Goal: Transaction & Acquisition: Purchase product/service

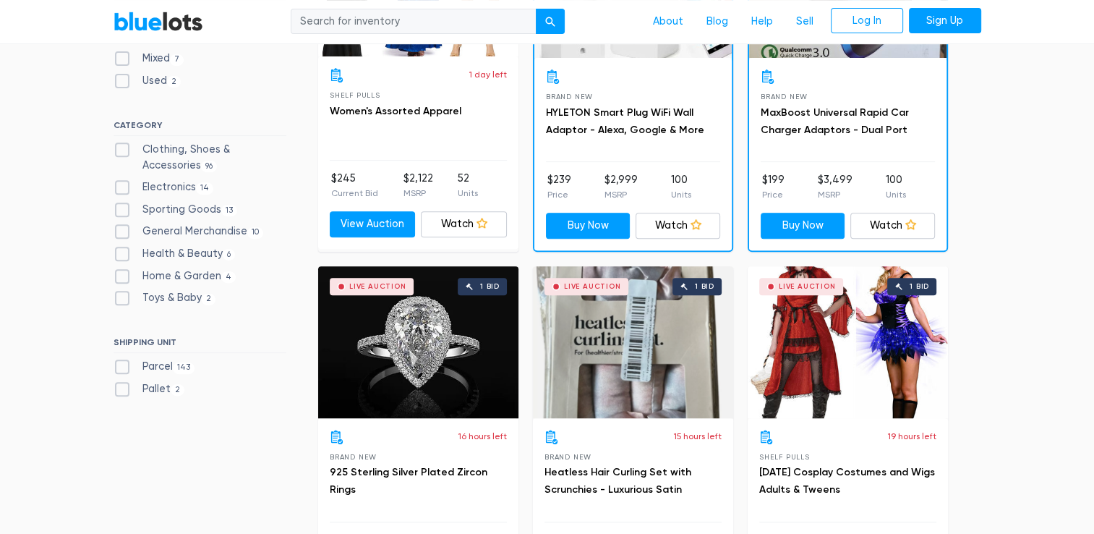
scroll to position [585, 0]
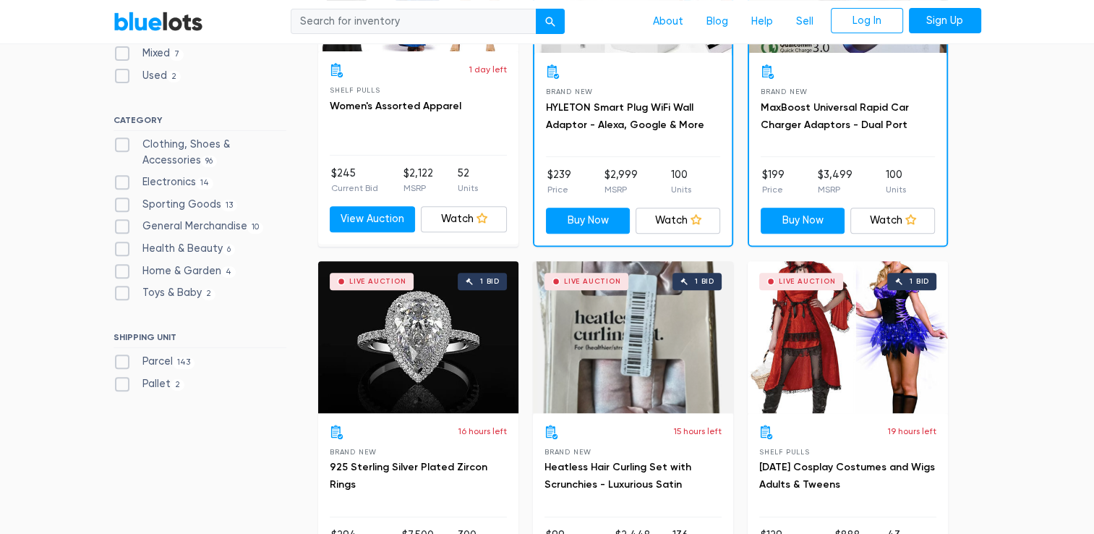
click at [126, 145] on label "Clothing, Shoes & Accessories 96" at bounding box center [200, 152] width 173 height 31
click at [123, 145] on Accessories"] "Clothing, Shoes & Accessories 96" at bounding box center [118, 141] width 9 height 9
checkbox Accessories"] "true"
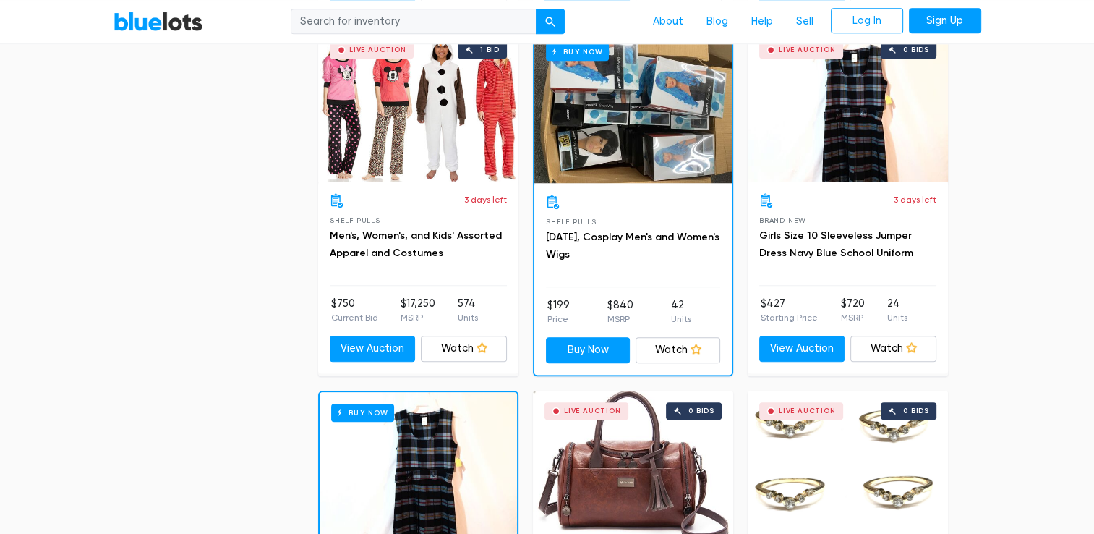
scroll to position [1081, 0]
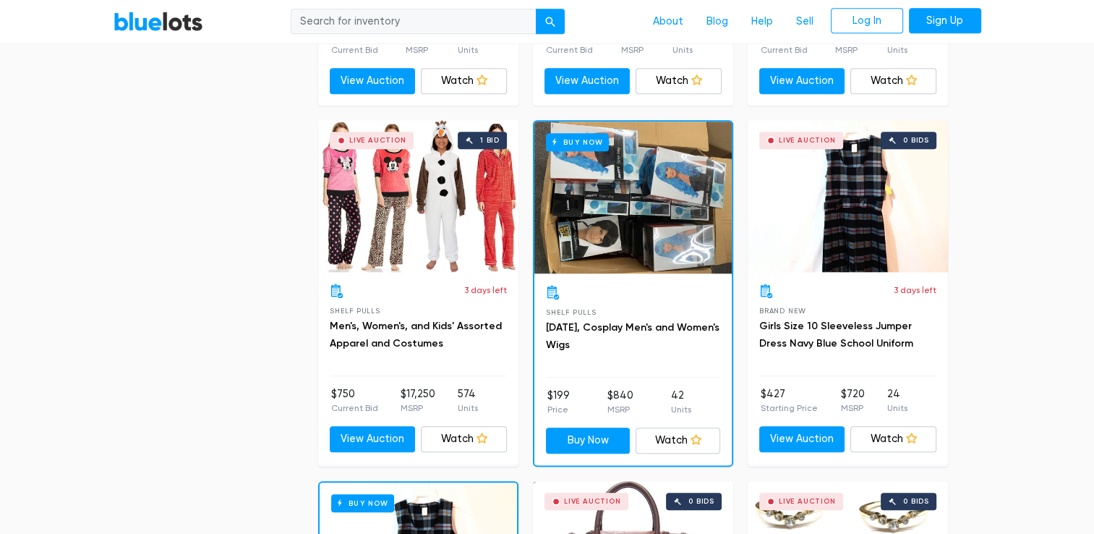
click at [441, 239] on div "Live Auction 1 bid" at bounding box center [418, 196] width 200 height 152
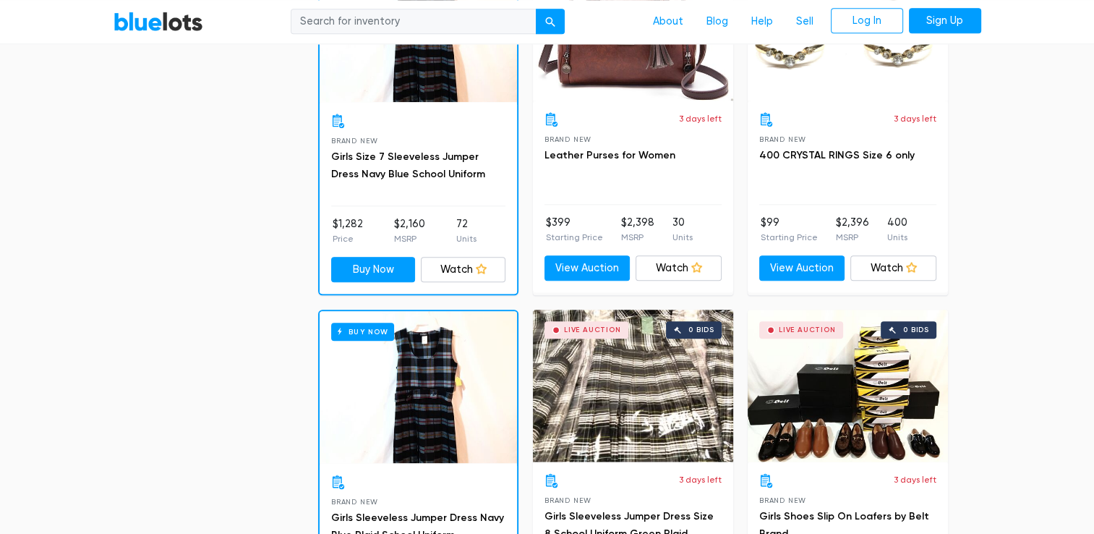
scroll to position [1620, 0]
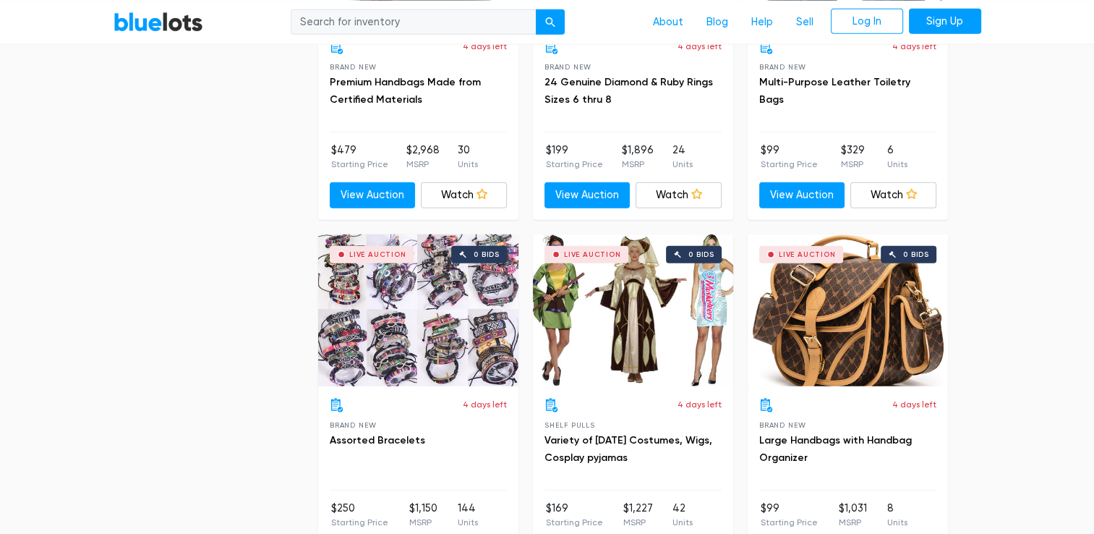
click at [970, 376] on div "All Listings Buy Now Live Auction All Listings Buy Now Live Auction Sort By Mos…" at bounding box center [647, 27] width 659 height 6123
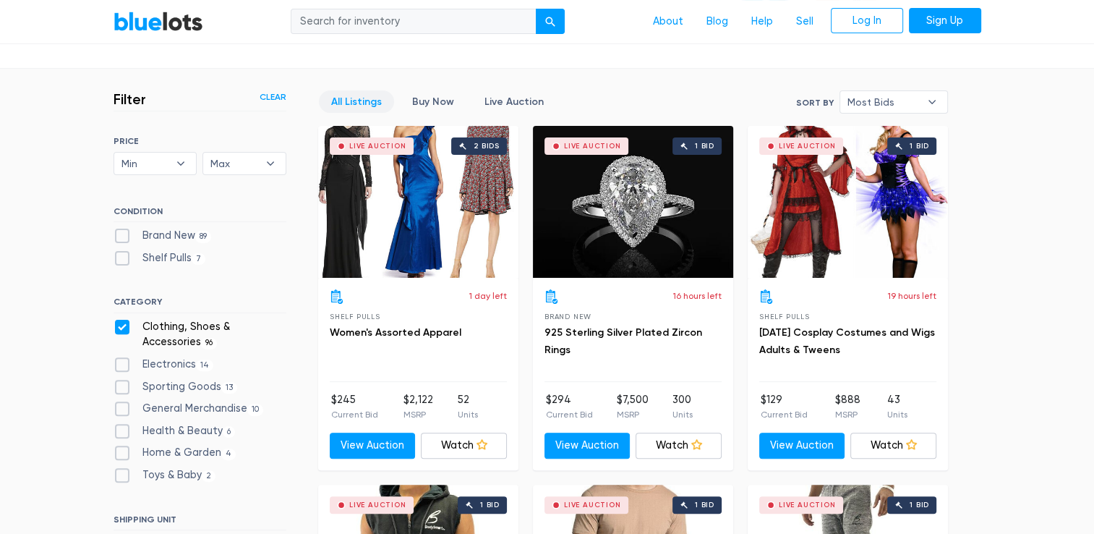
scroll to position [361, 0]
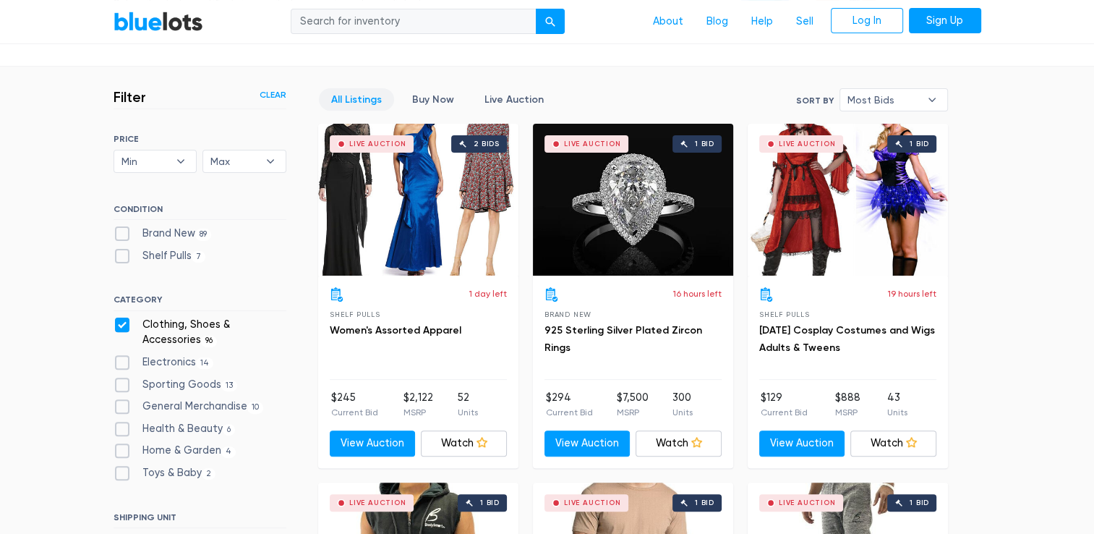
click at [124, 239] on label "Brand New 89" at bounding box center [163, 234] width 98 height 16
click at [123, 235] on New"] "Brand New 89" at bounding box center [118, 230] width 9 height 9
checkbox New"] "true"
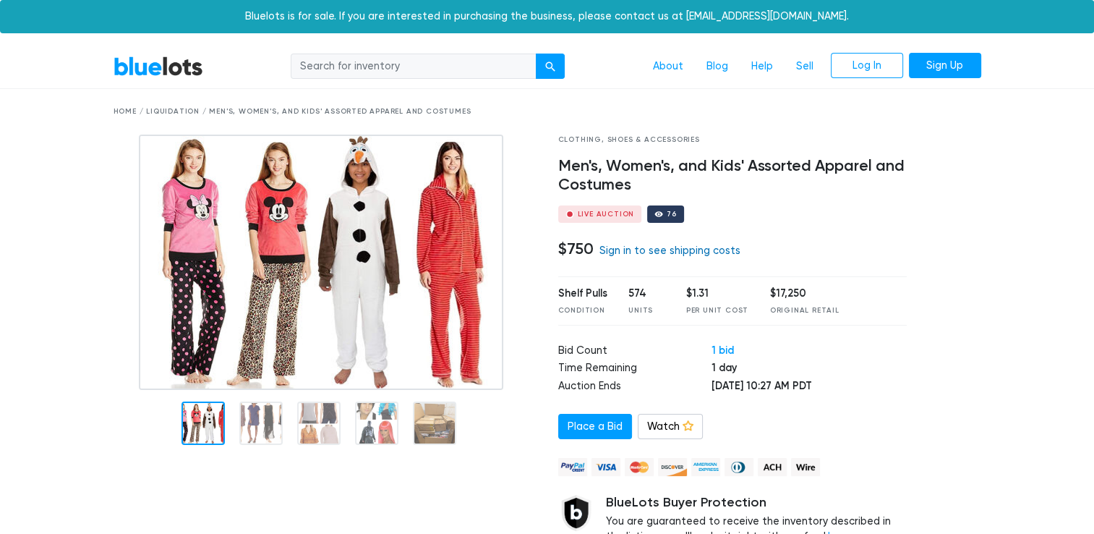
click at [709, 256] on link "Sign in to see shipping costs" at bounding box center [669, 250] width 141 height 12
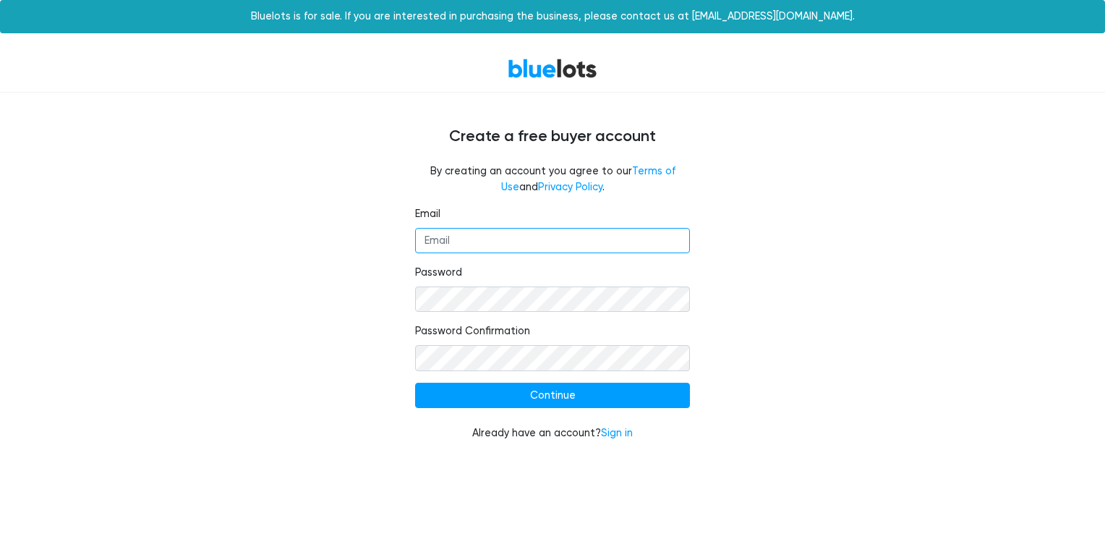
click at [480, 236] on input "Email" at bounding box center [552, 241] width 275 height 26
type input "[EMAIL_ADDRESS][DOMAIN_NAME]"
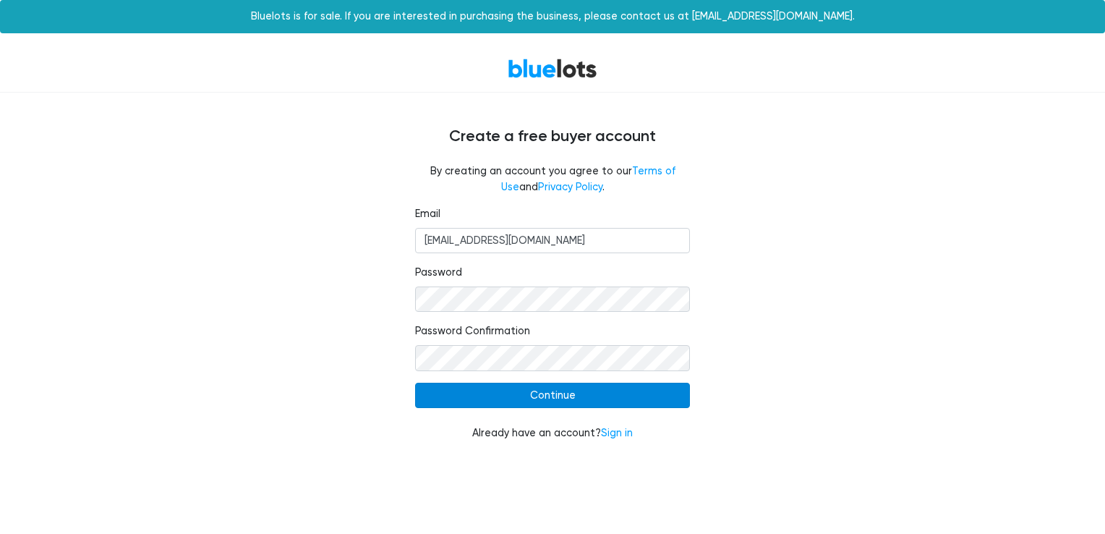
click at [469, 395] on input "Continue" at bounding box center [552, 395] width 275 height 26
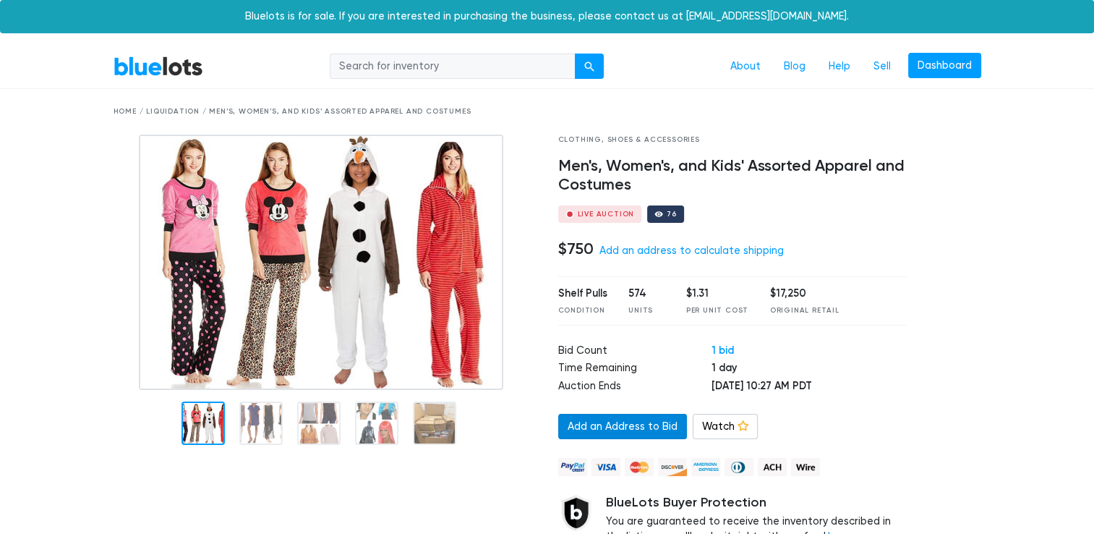
click at [628, 421] on link "Add an Address to Bid" at bounding box center [622, 427] width 129 height 26
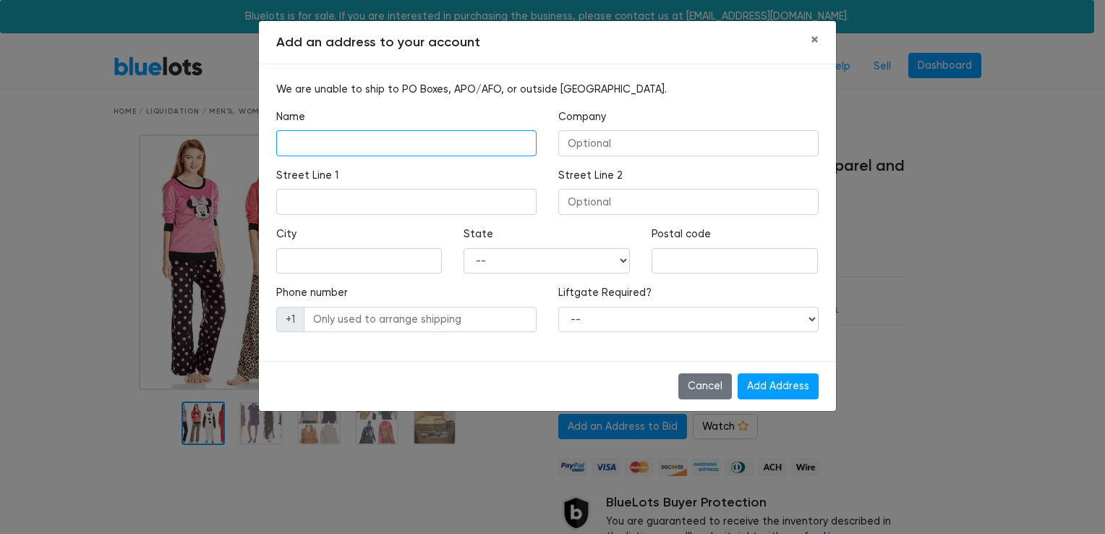
click at [461, 139] on input "text" at bounding box center [406, 143] width 260 height 26
type input "chris clearwater"
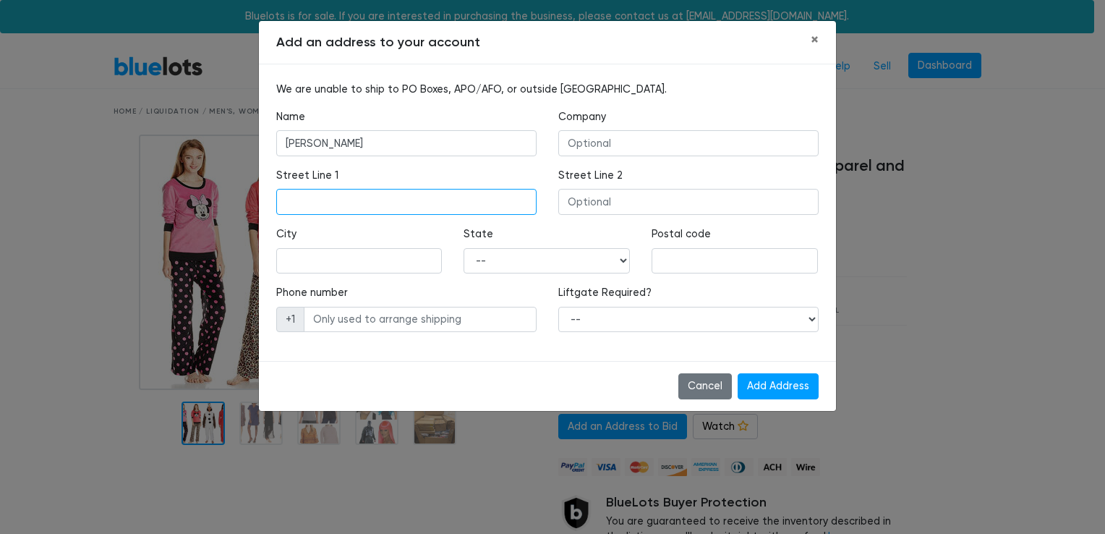
type input "23 Aspen Circle"
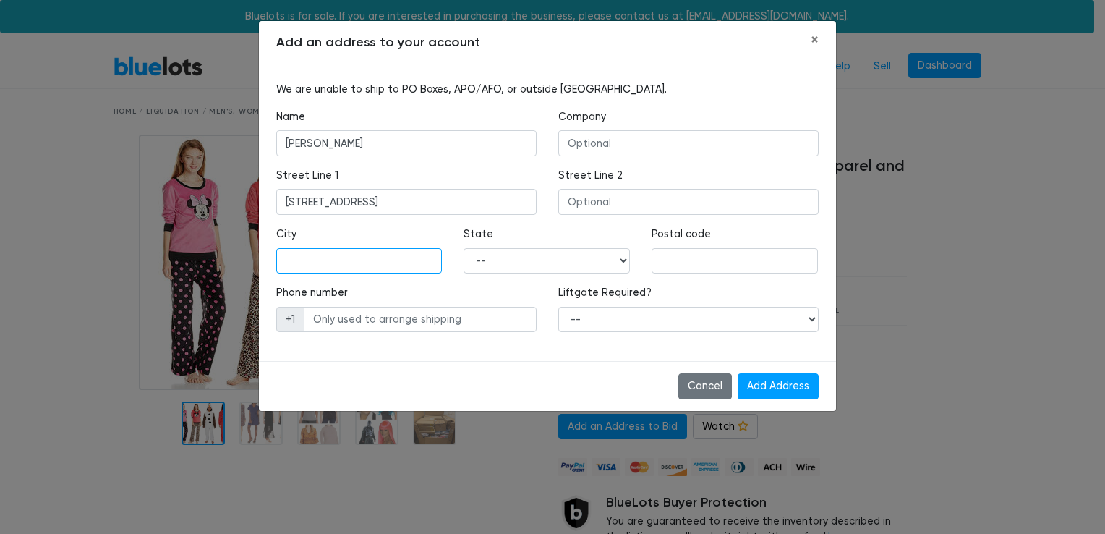
type input "Hornell"
select select "NY"
type input "14843"
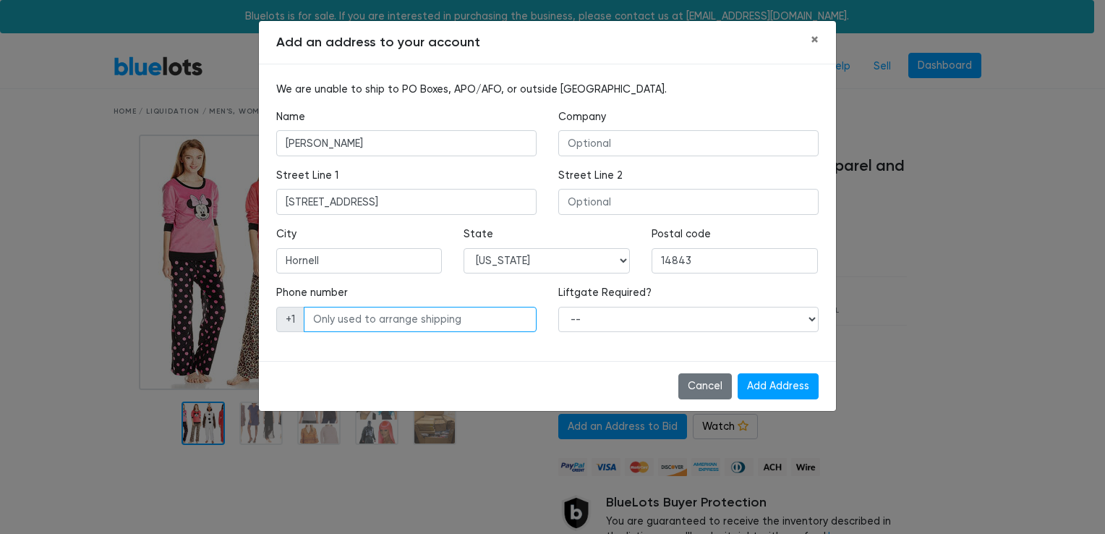
type input "6073828141"
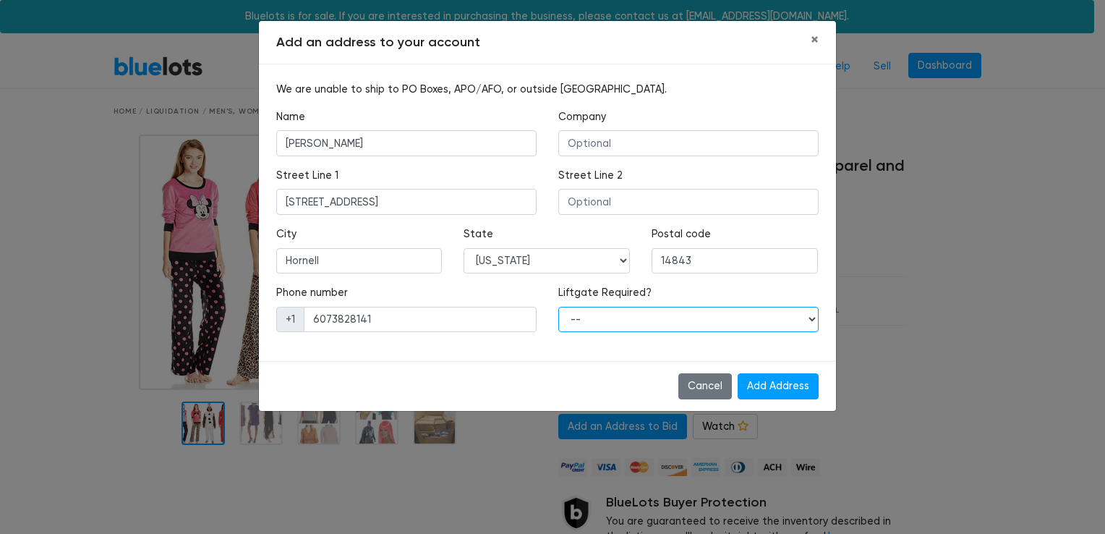
click at [677, 322] on select "-- Yes No" at bounding box center [688, 320] width 260 height 26
select select "1"
click at [558, 307] on select "-- Yes No" at bounding box center [688, 320] width 260 height 26
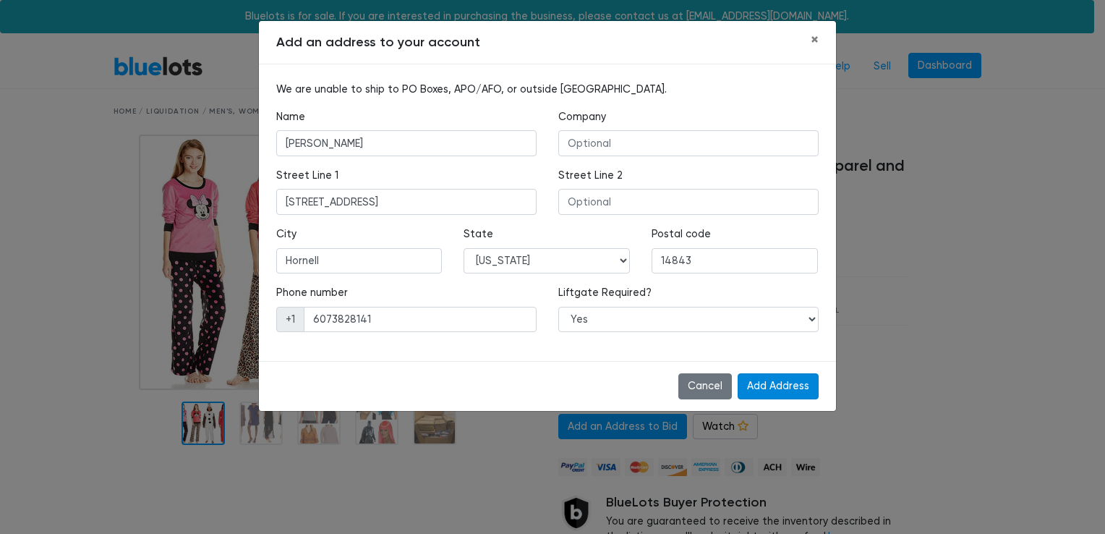
click at [758, 377] on input "Add Address" at bounding box center [777, 386] width 81 height 26
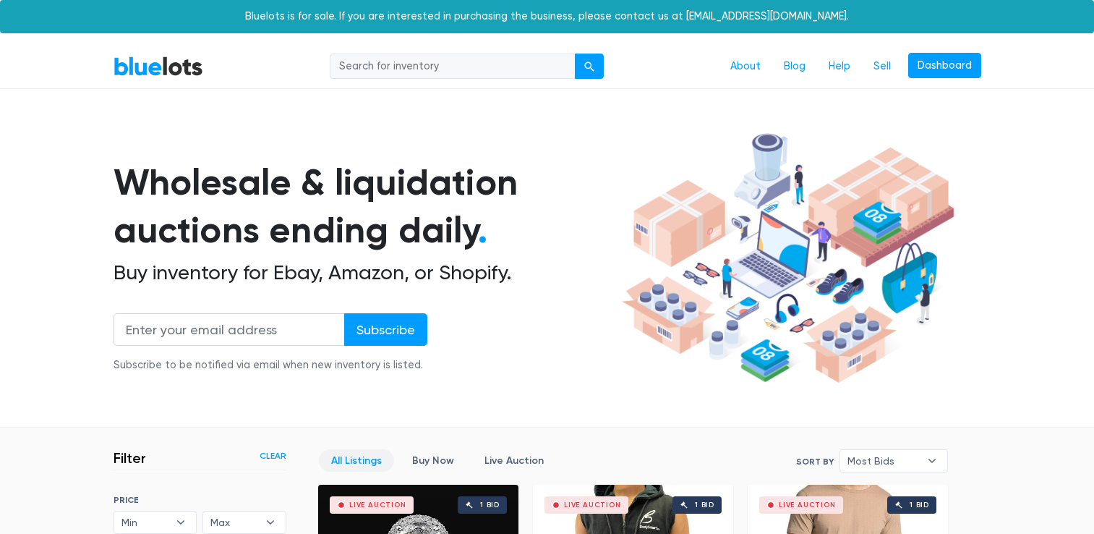
scroll to position [389, 0]
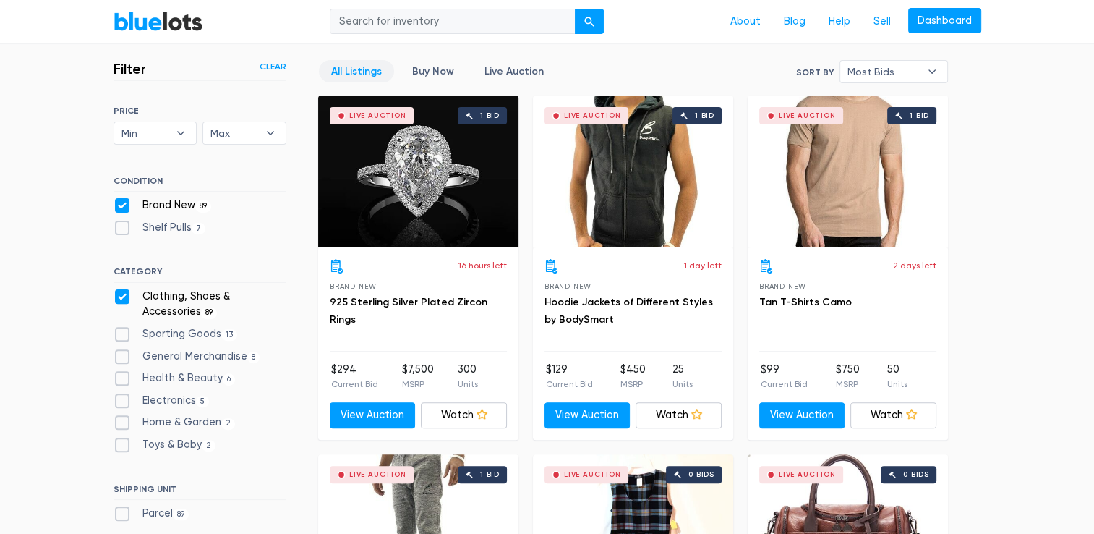
click at [126, 229] on label "Shelf Pulls 7" at bounding box center [160, 228] width 93 height 16
click at [123, 229] on Pulls"] "Shelf Pulls 7" at bounding box center [118, 224] width 9 height 9
checkbox Pulls"] "true"
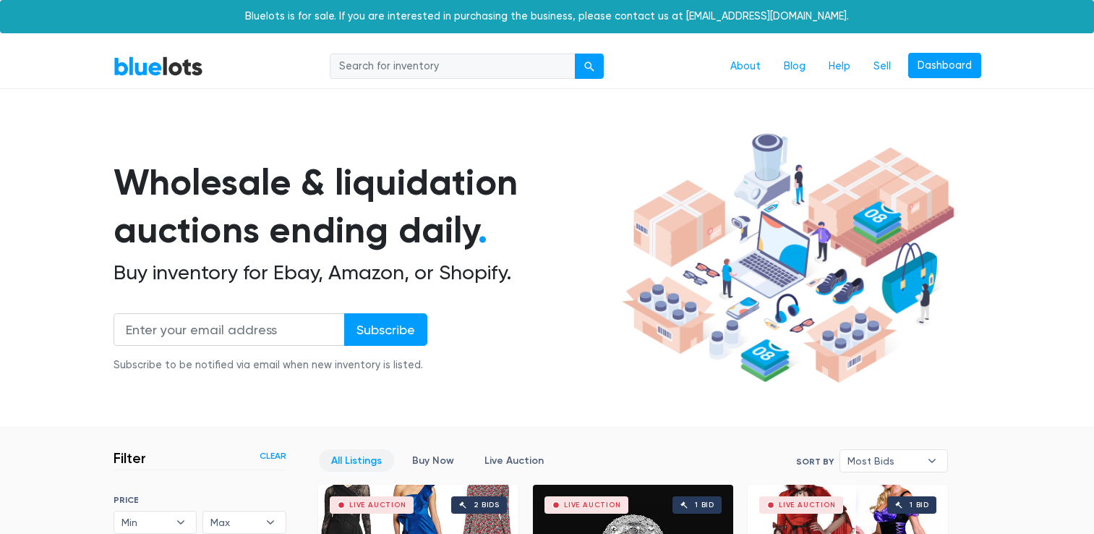
scroll to position [389, 0]
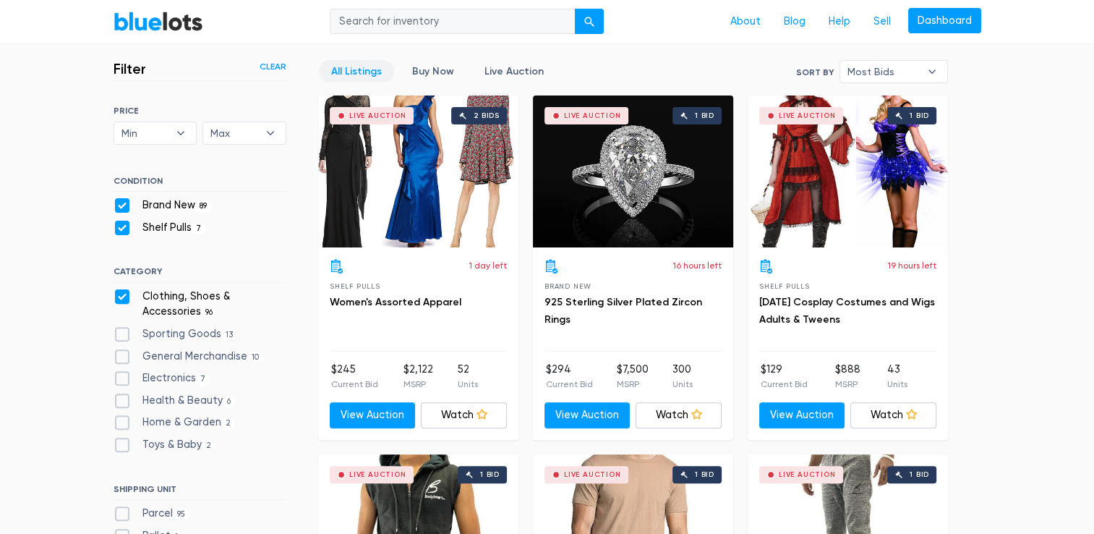
click at [124, 335] on label "Sporting Goods 13" at bounding box center [176, 334] width 124 height 16
click at [123, 335] on Goods"] "Sporting Goods 13" at bounding box center [118, 330] width 9 height 9
checkbox Goods"] "true"
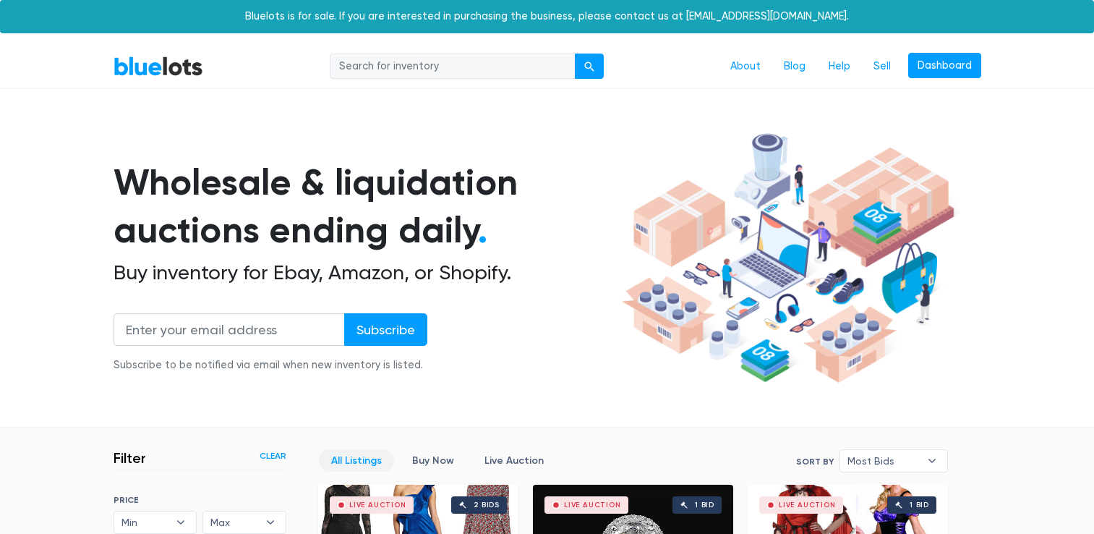
scroll to position [389, 0]
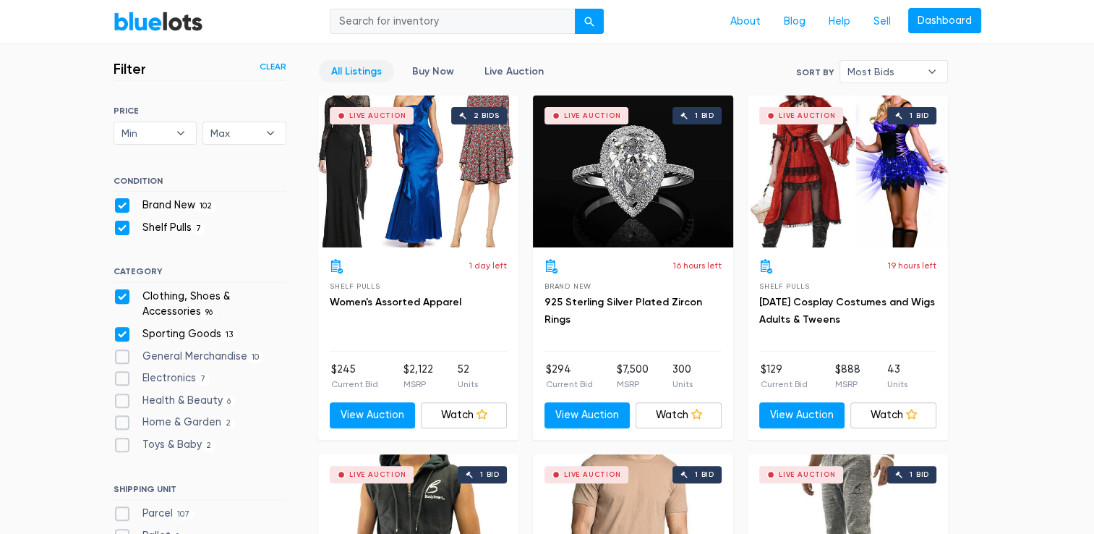
click at [119, 379] on label "Electronics 7" at bounding box center [162, 378] width 97 height 16
click at [119, 379] on input "Electronics 7" at bounding box center [118, 374] width 9 height 9
checkbox input "true"
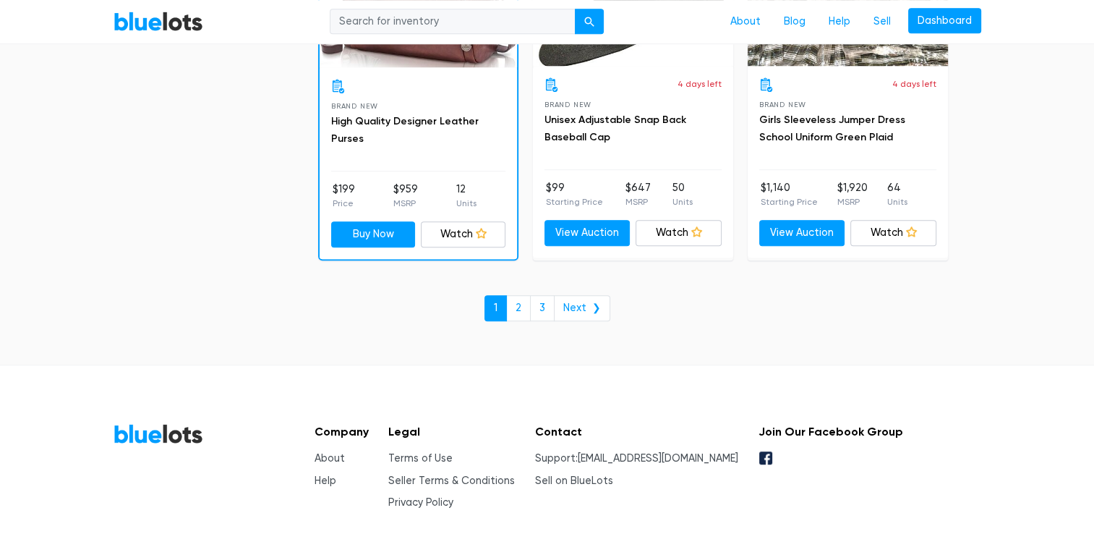
scroll to position [6366, 0]
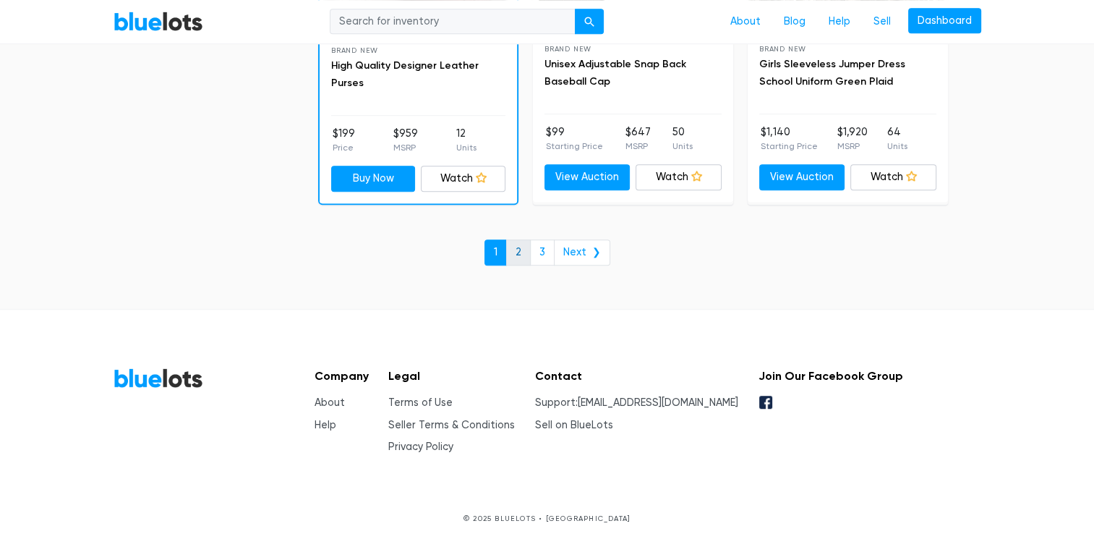
click at [521, 240] on link "2" at bounding box center [518, 252] width 25 height 26
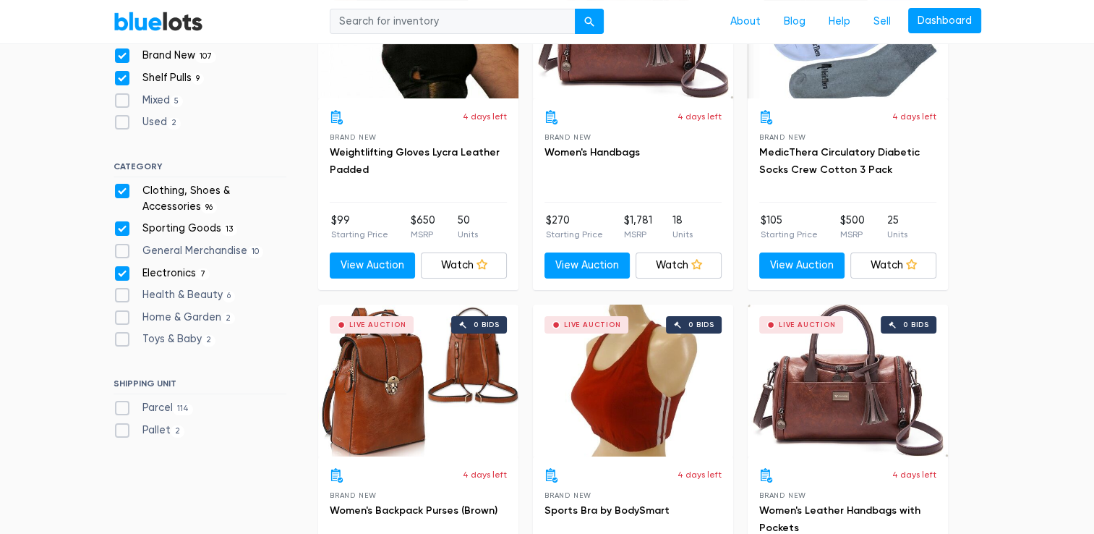
scroll to position [204, 0]
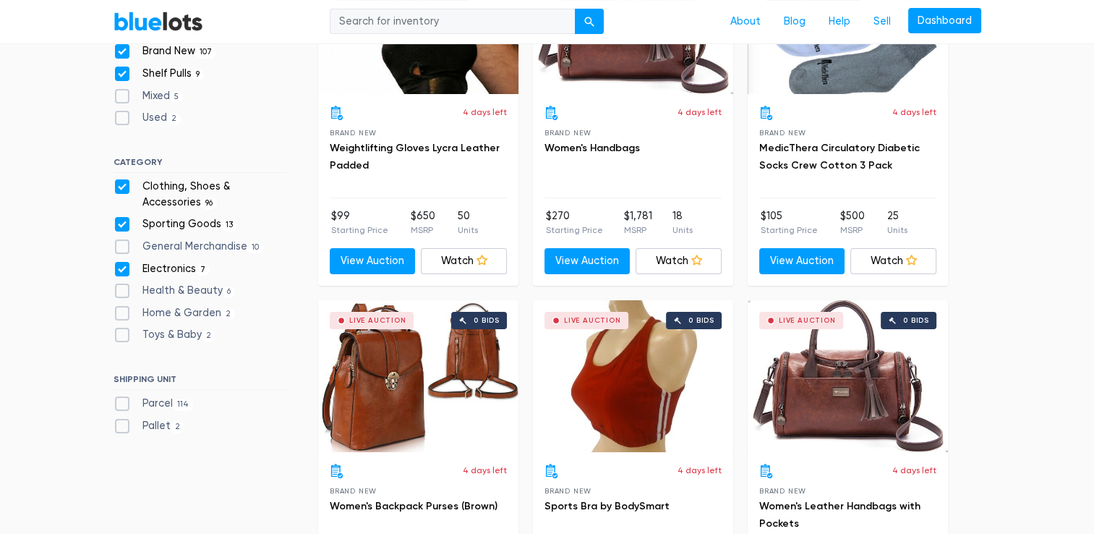
click at [124, 246] on label "General Merchandise 10" at bounding box center [189, 247] width 150 height 16
click at [123, 246] on Merchandise"] "General Merchandise 10" at bounding box center [118, 243] width 9 height 9
checkbox Merchandise"] "true"
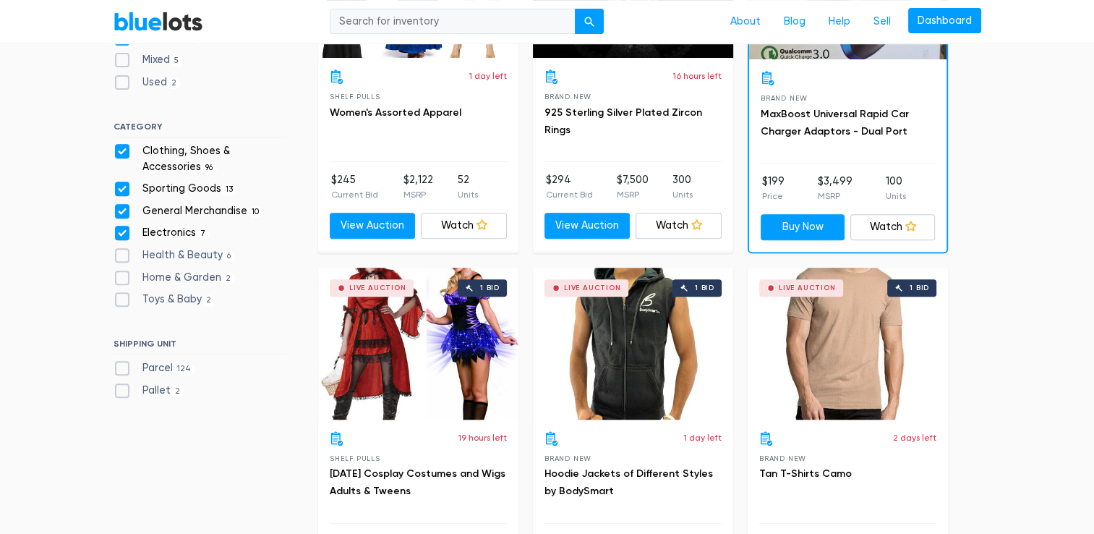
scroll to position [580, 0]
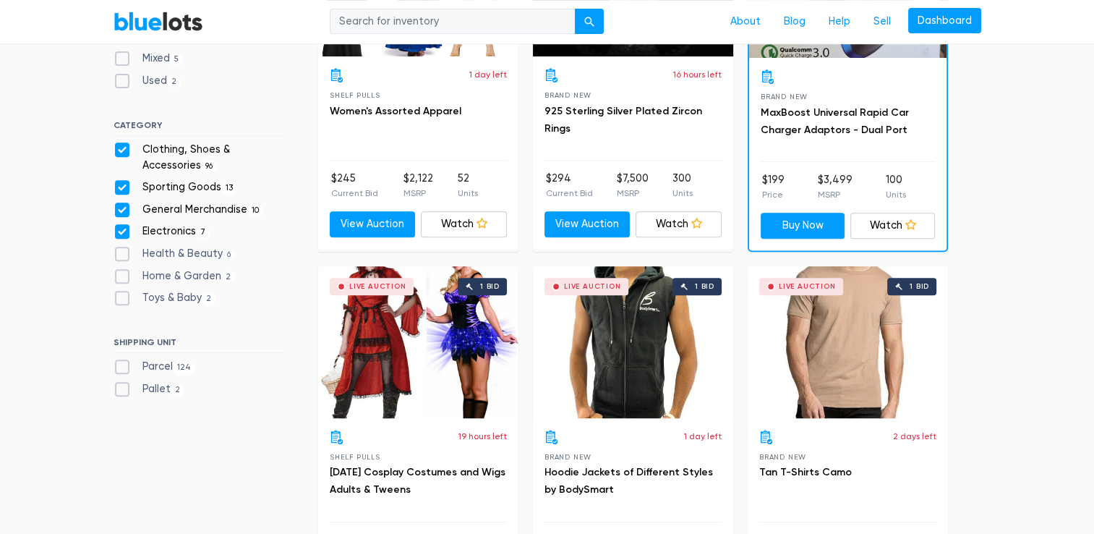
click at [116, 369] on label "Parcel 124" at bounding box center [155, 367] width 82 height 16
click at [116, 368] on input "Parcel 124" at bounding box center [118, 363] width 9 height 9
checkbox input "true"
click at [121, 389] on label "Pallet 2" at bounding box center [150, 389] width 72 height 16
click at [121, 389] on input "Pallet 2" at bounding box center [118, 385] width 9 height 9
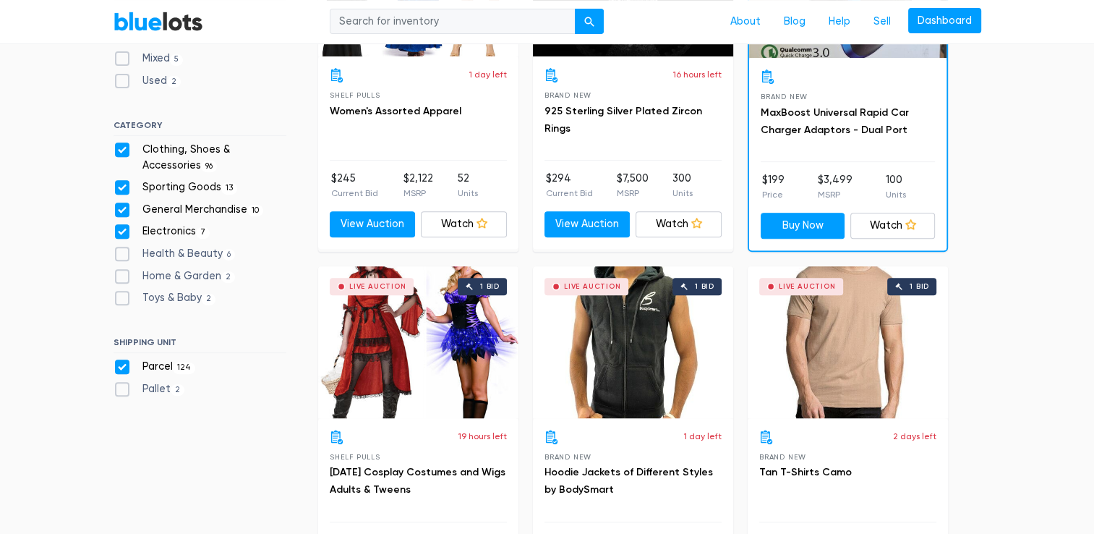
checkbox input "true"
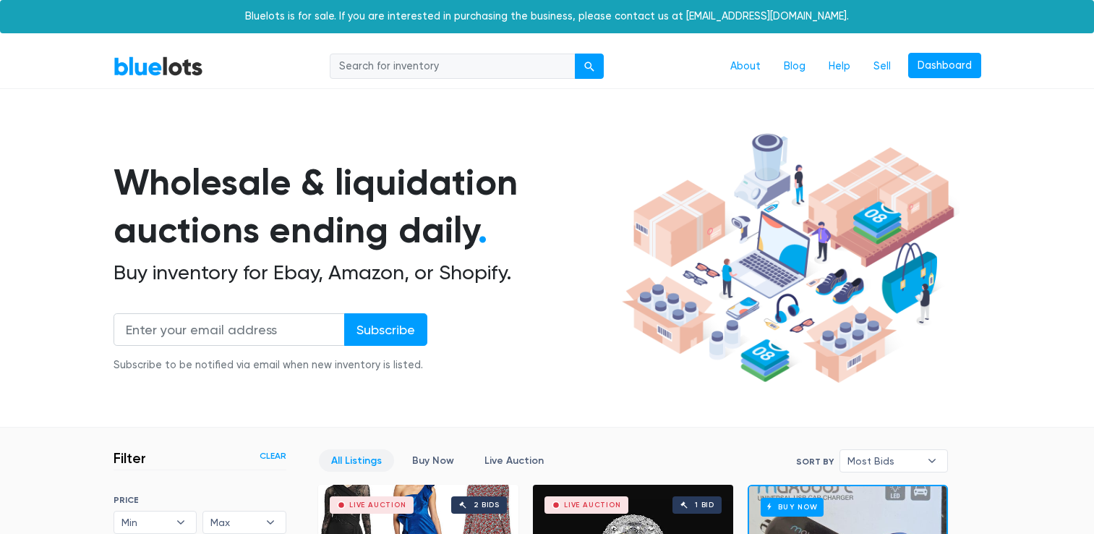
scroll to position [389, 0]
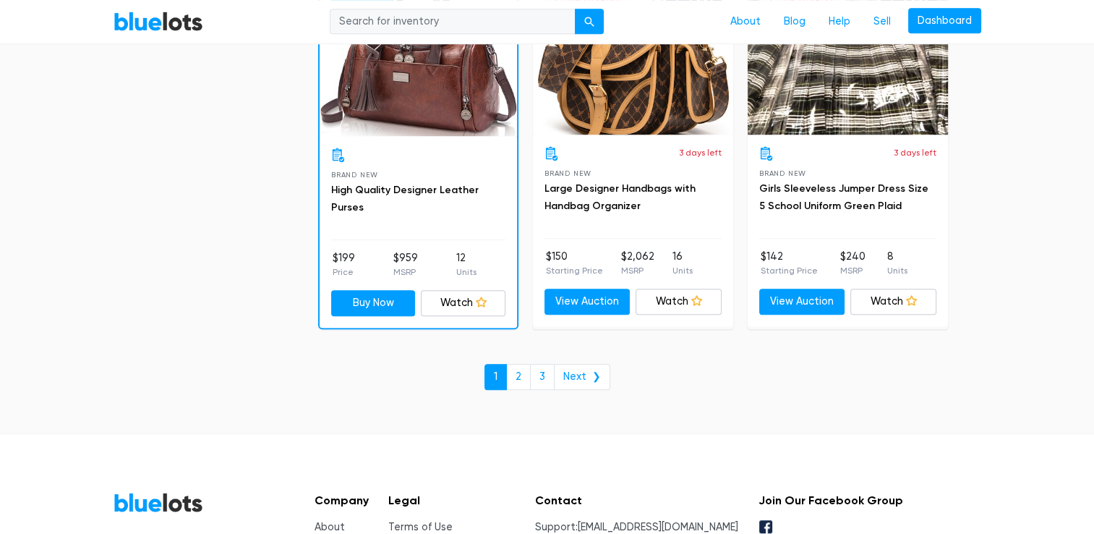
scroll to position [6366, 0]
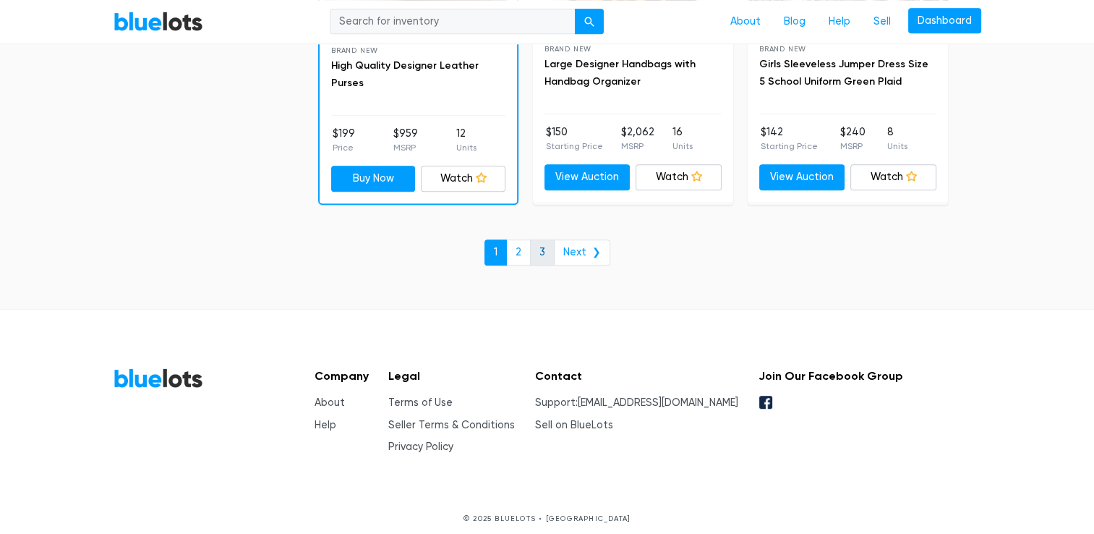
click at [547, 240] on link "3" at bounding box center [542, 252] width 25 height 26
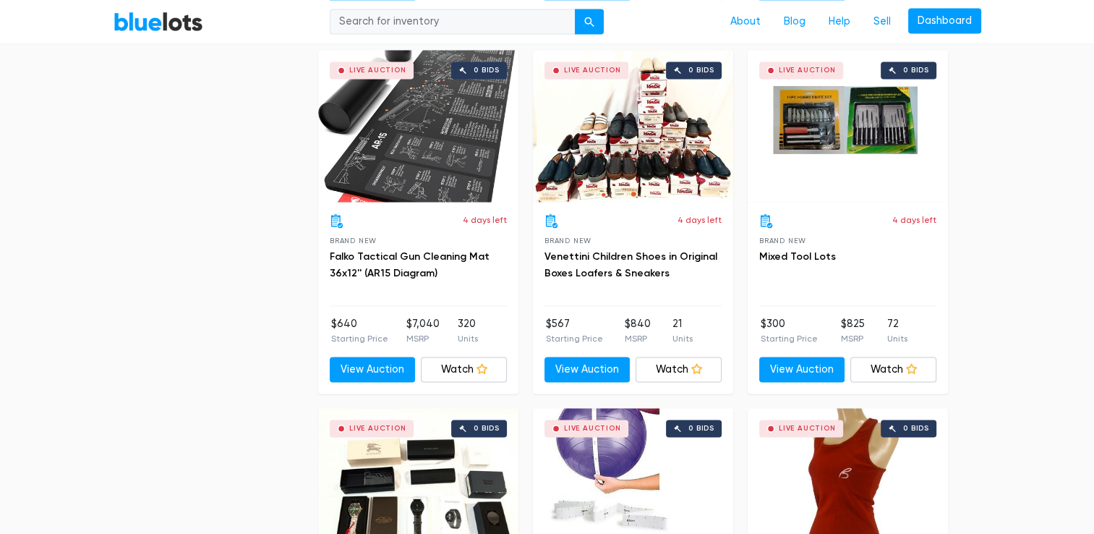
scroll to position [2248, 0]
